Goal: Task Accomplishment & Management: Use online tool/utility

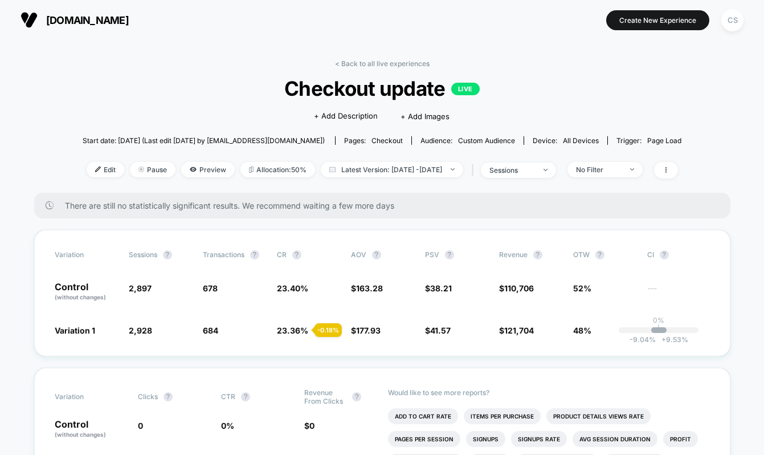
click at [21, 21] on img at bounding box center [29, 19] width 17 height 17
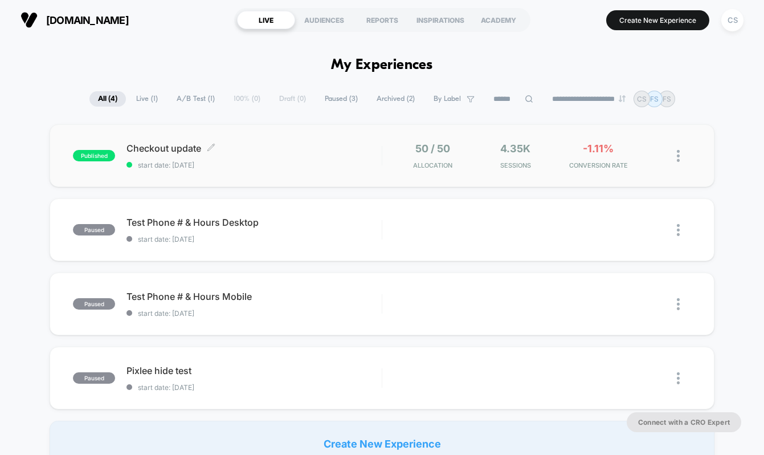
click at [158, 143] on span "Checkout update Click to edit experience details" at bounding box center [254, 147] width 255 height 11
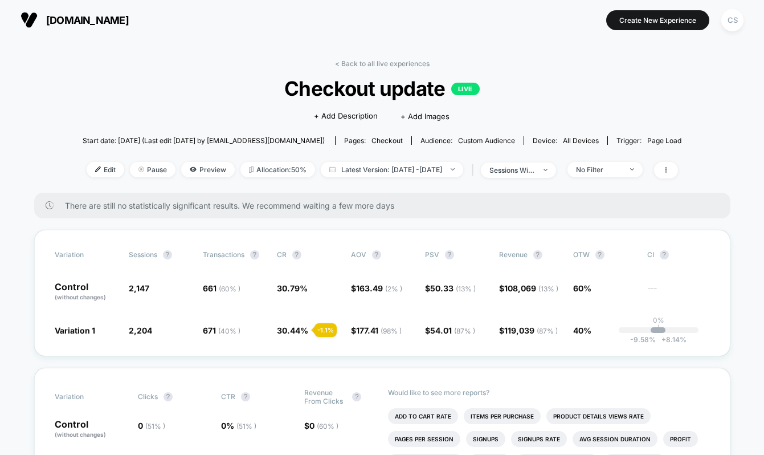
click at [74, 36] on div "[DOMAIN_NAME] Create New Experience CS" at bounding box center [382, 20] width 764 height 40
click at [38, 17] on button "[DOMAIN_NAME]" at bounding box center [74, 20] width 115 height 18
